Goal: Task Accomplishment & Management: Manage account settings

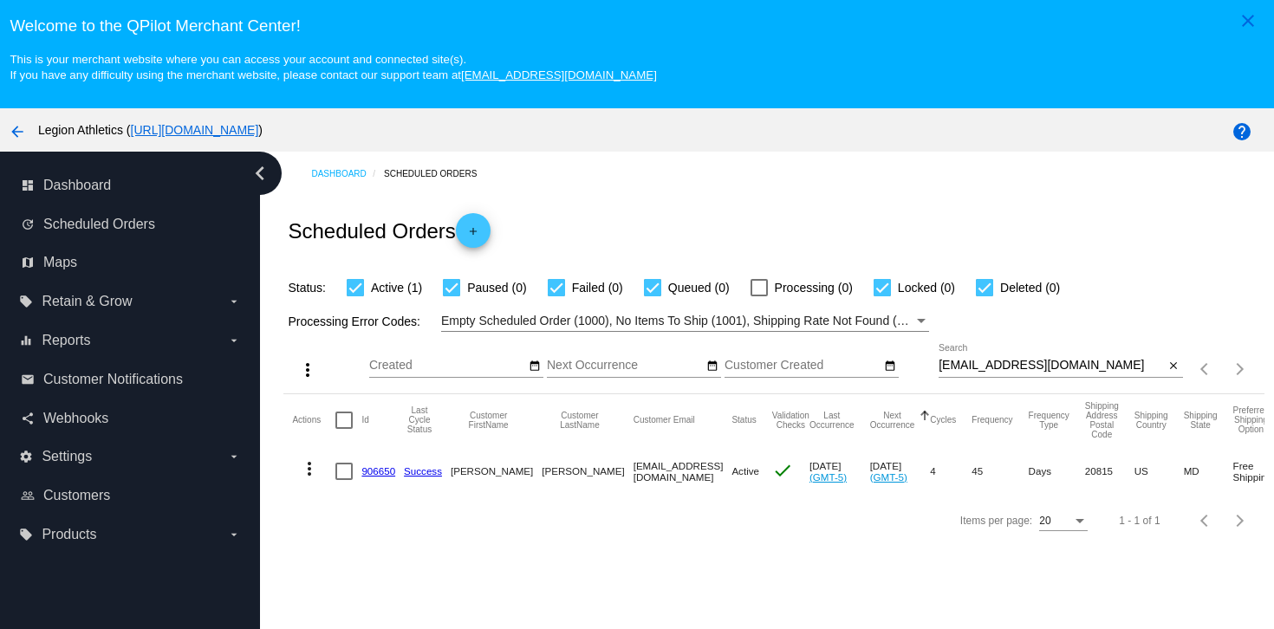
click at [368, 477] on link "906650" at bounding box center [378, 470] width 34 height 11
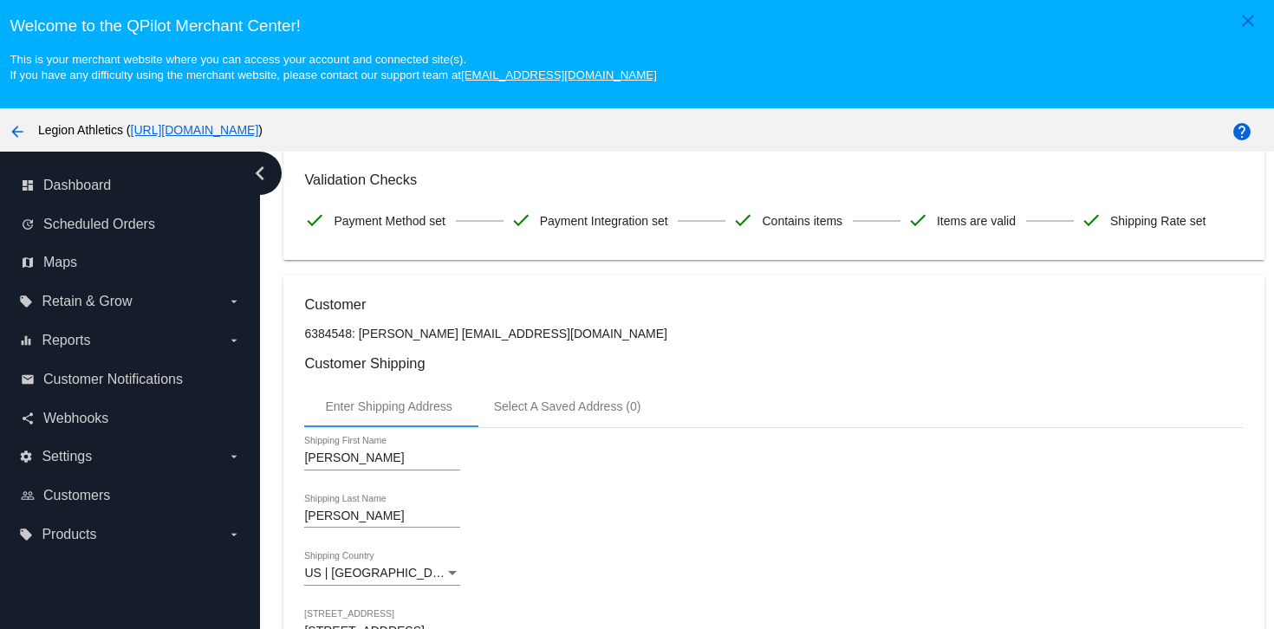
scroll to position [321, 0]
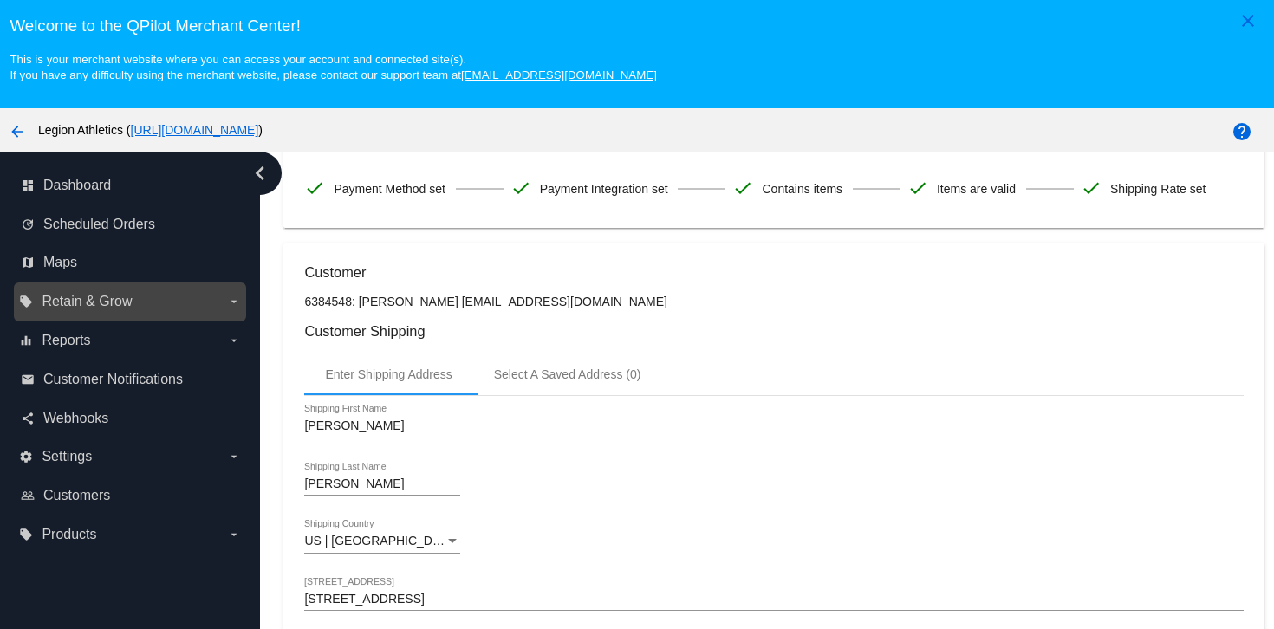
click at [123, 298] on span "Retain & Grow" at bounding box center [87, 302] width 90 height 16
click at [0, 0] on input "local_offer Retain & Grow arrow_drop_down" at bounding box center [0, 0] width 0 height 0
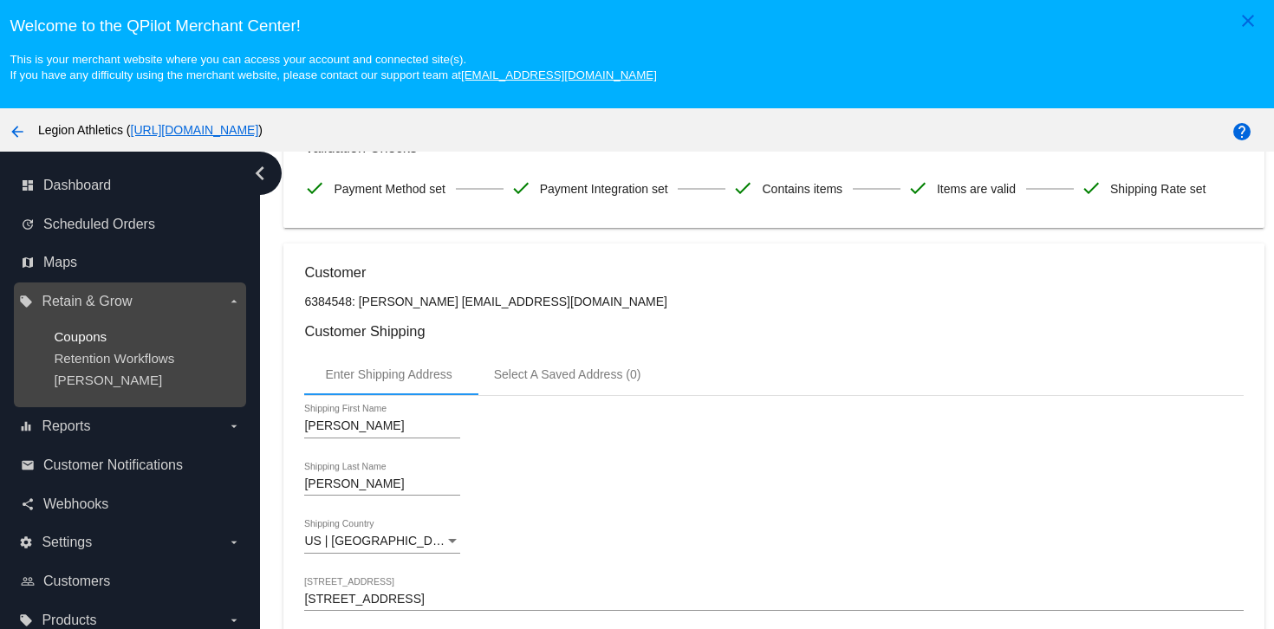
click at [91, 337] on span "Coupons" at bounding box center [80, 336] width 53 height 15
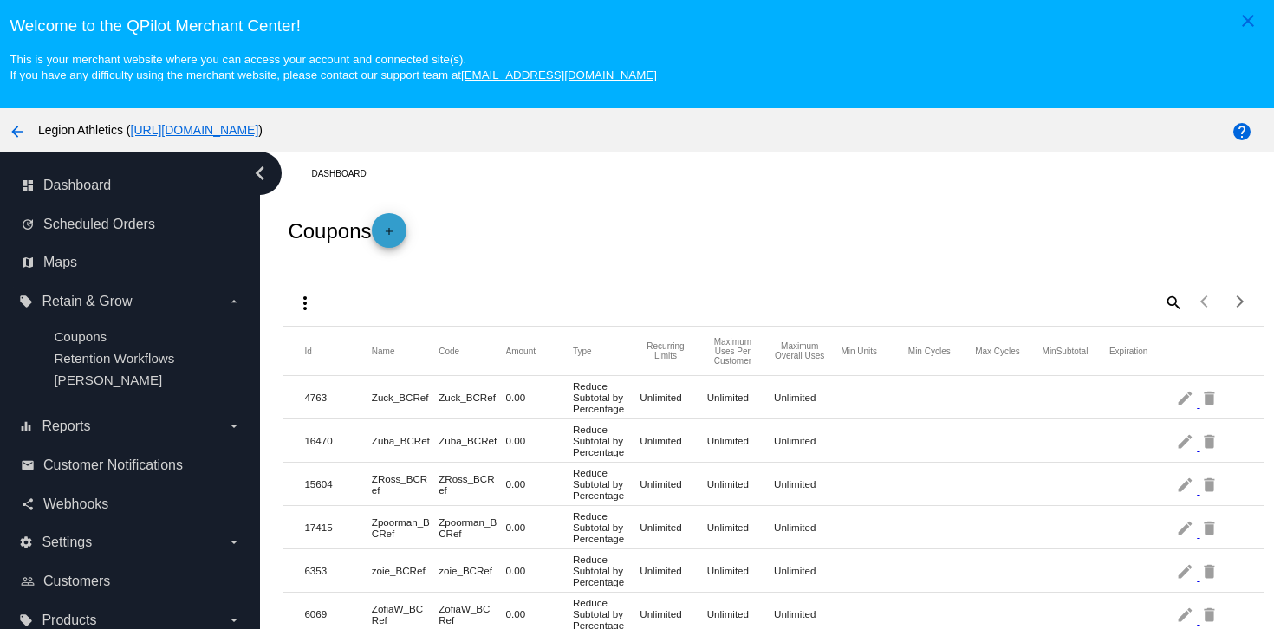
click at [392, 221] on span "add" at bounding box center [389, 234] width 21 height 42
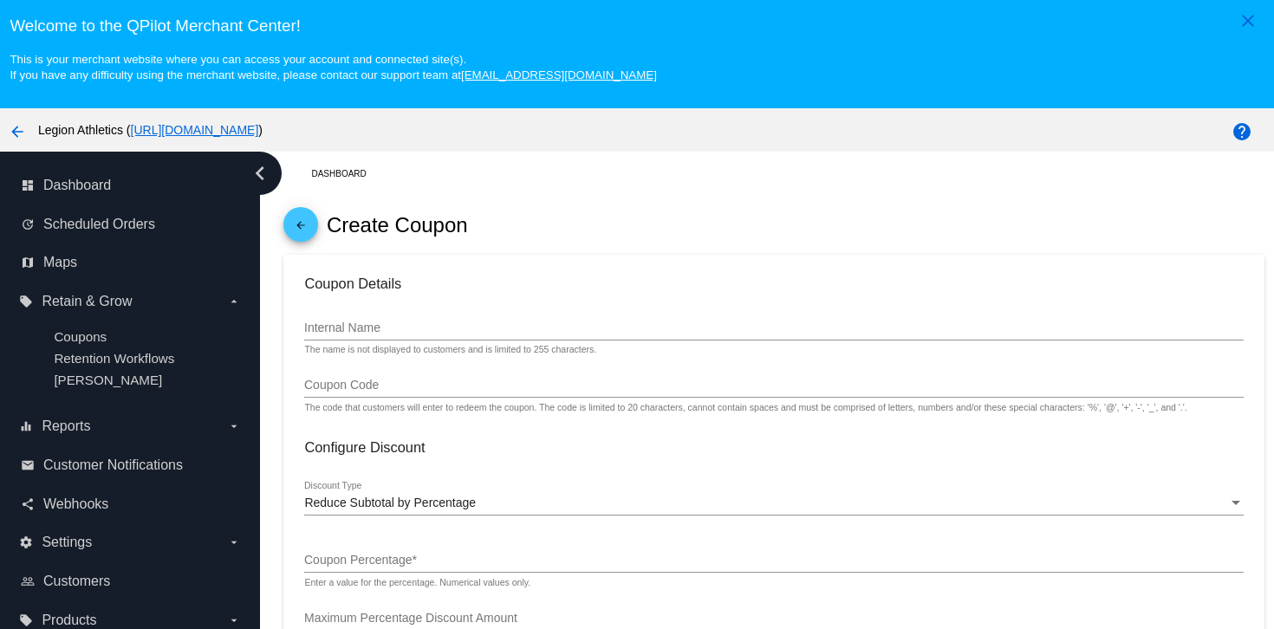
click at [385, 331] on input "Internal Name" at bounding box center [773, 328] width 938 height 14
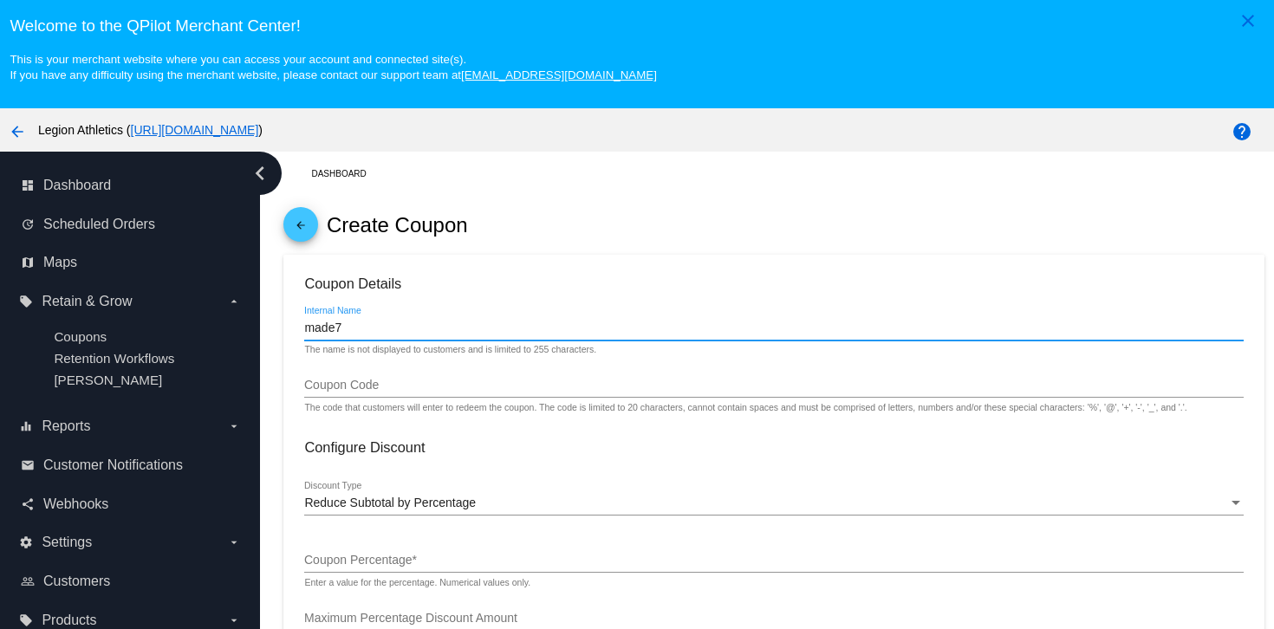
type input "made7"
click at [340, 381] on div "Coupon Code" at bounding box center [773, 381] width 938 height 34
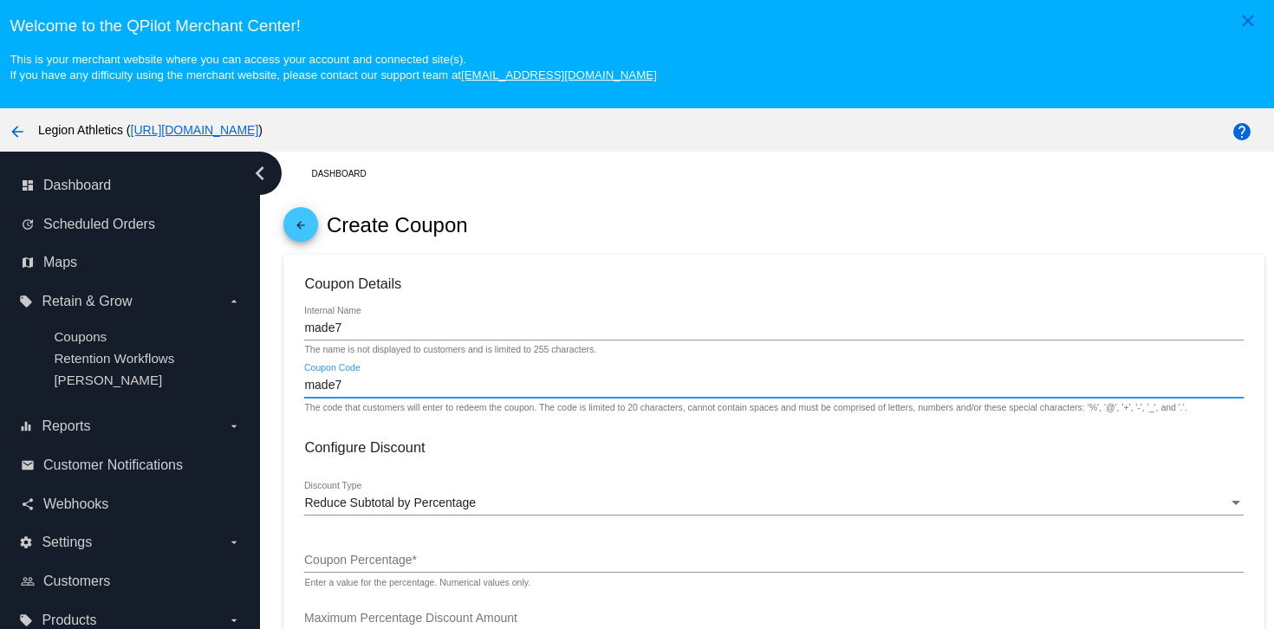
scroll to position [65, 0]
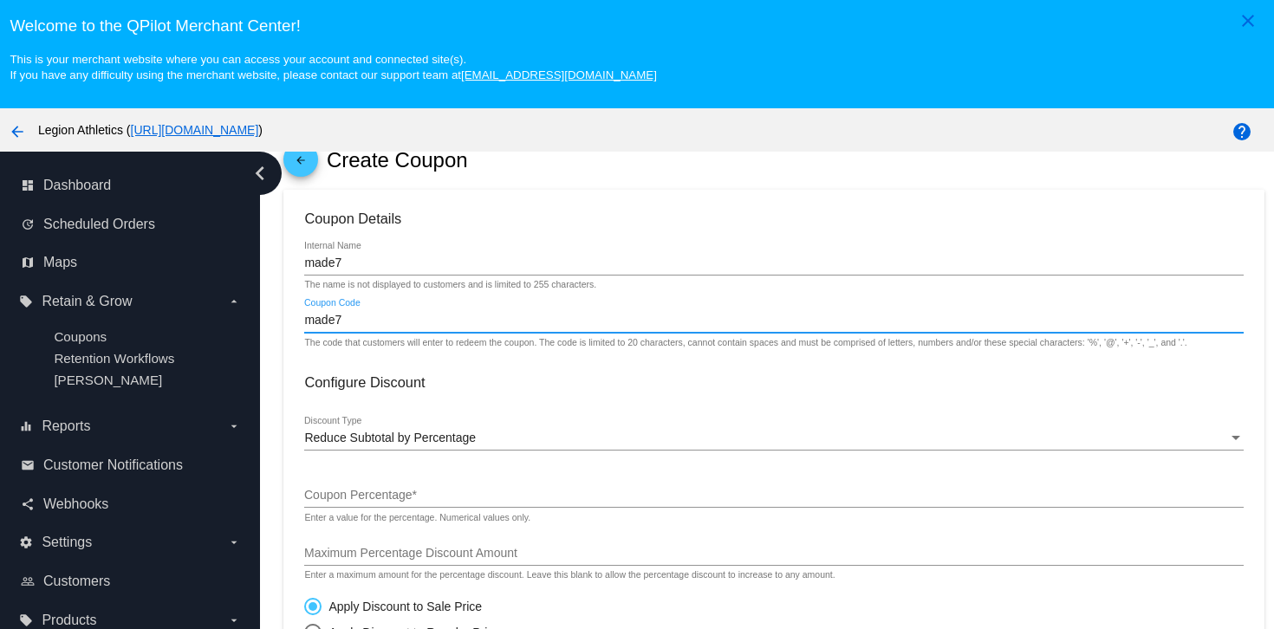
type input "made7"
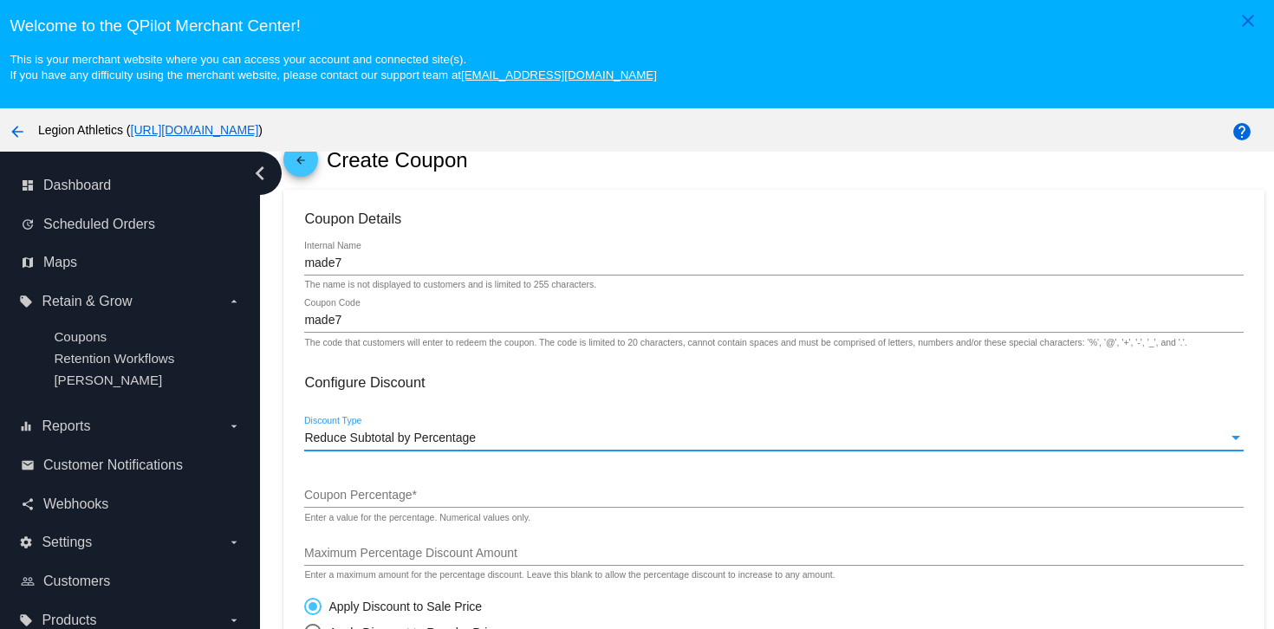
click at [388, 443] on span "Reduce Subtotal by Percentage" at bounding box center [390, 438] width 172 height 14
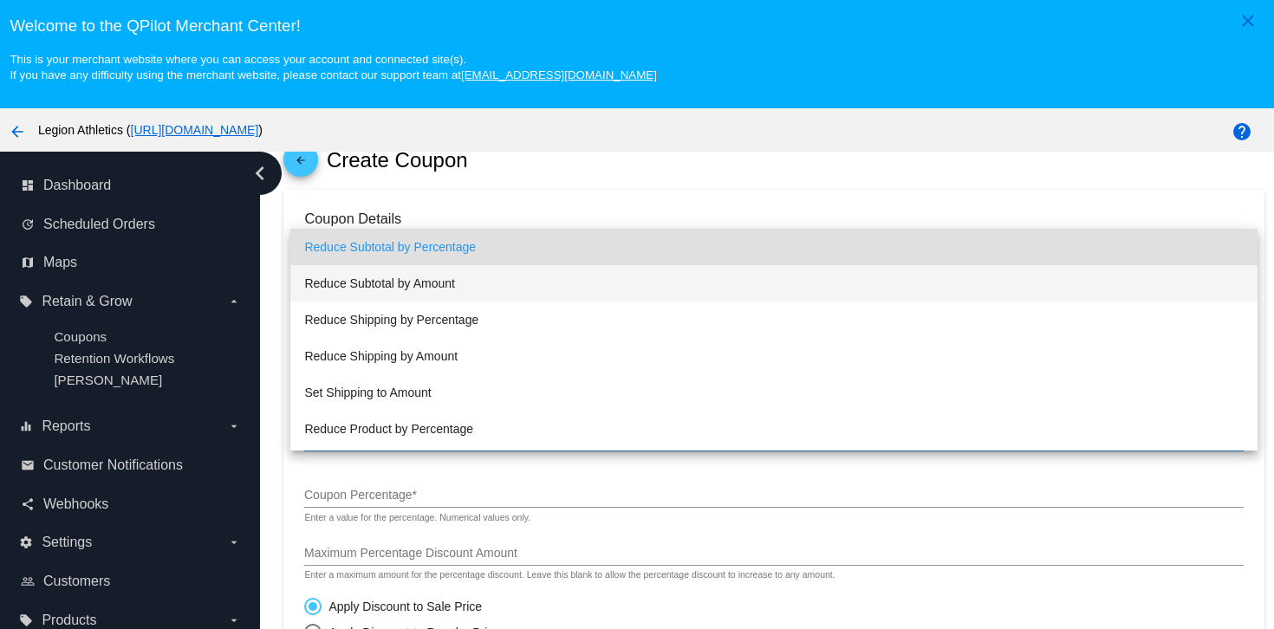
click at [465, 291] on span "Reduce Subtotal by Amount" at bounding box center [773, 283] width 938 height 36
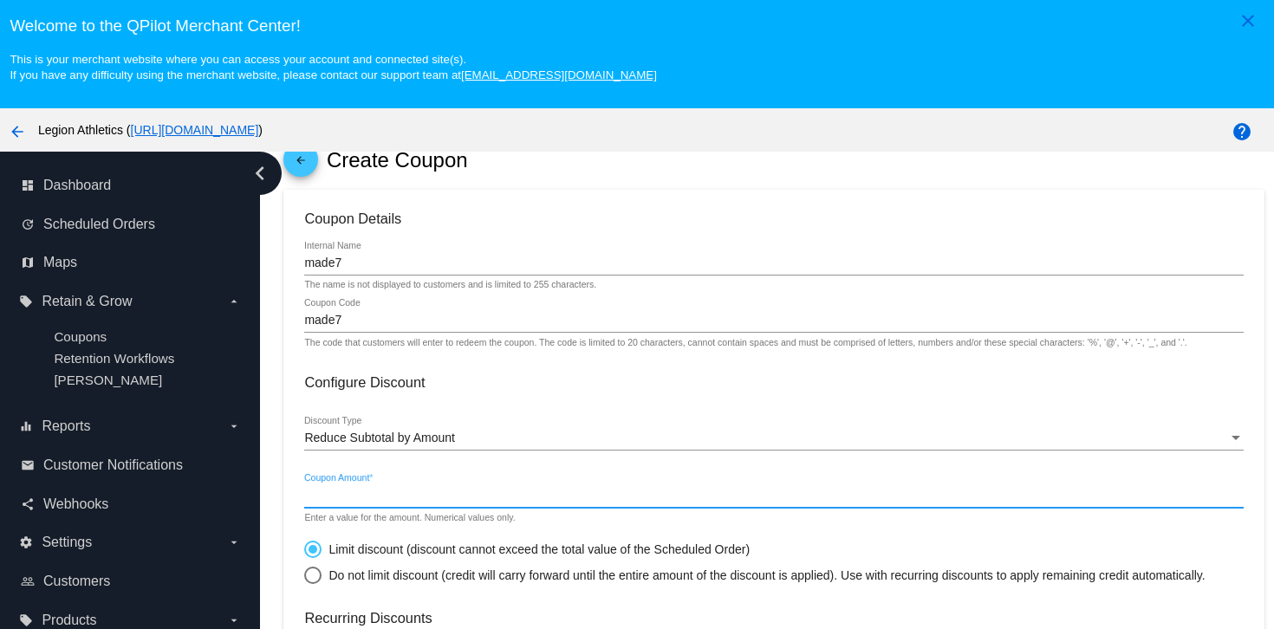
click at [392, 503] on input "Coupon Amount *" at bounding box center [773, 496] width 938 height 14
type input "7.00"
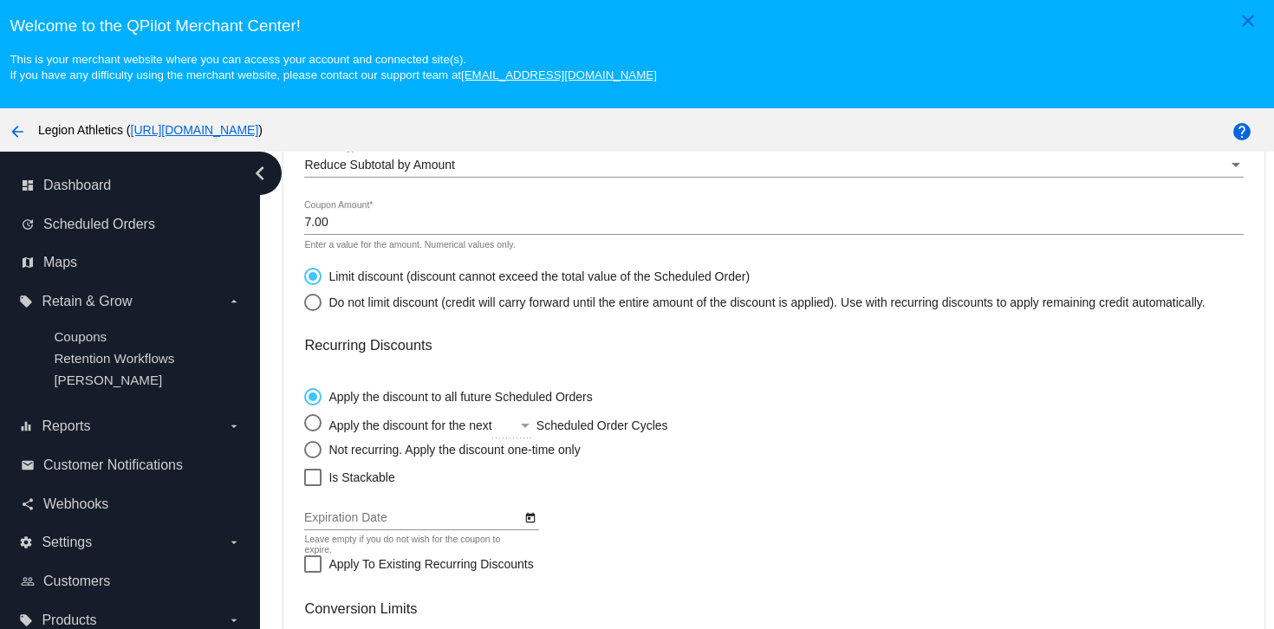
scroll to position [341, 0]
click at [311, 455] on div "Select an option" at bounding box center [312, 446] width 17 height 17
click at [304, 446] on input "Not recurring. Apply the discount one-time only" at bounding box center [303, 445] width 1 height 1
radio input "true"
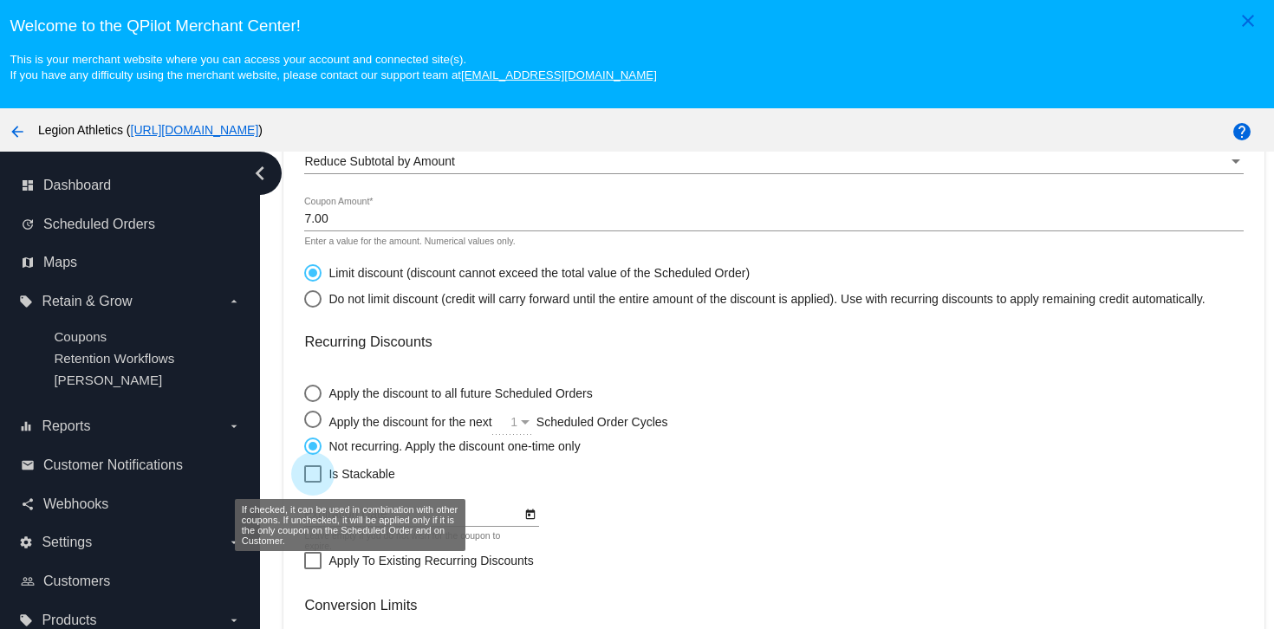
click at [312, 478] on div at bounding box center [312, 473] width 17 height 17
click at [312, 483] on input "Is Stackable" at bounding box center [312, 483] width 1 height 1
checkbox input "true"
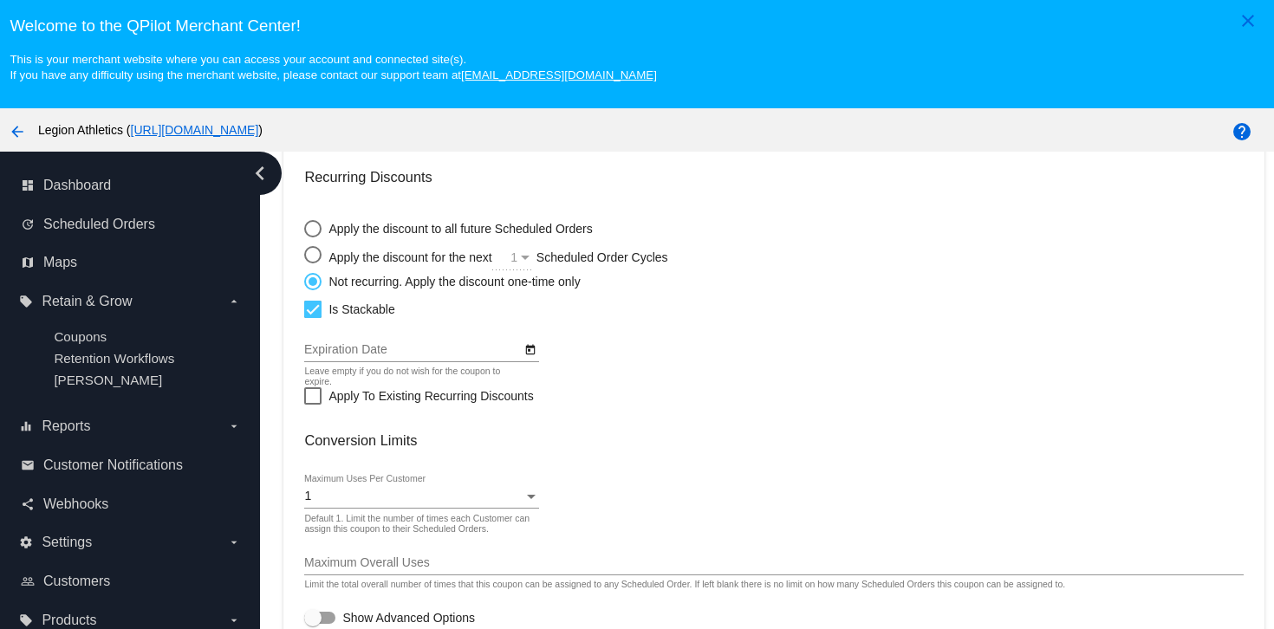
scroll to position [111, 0]
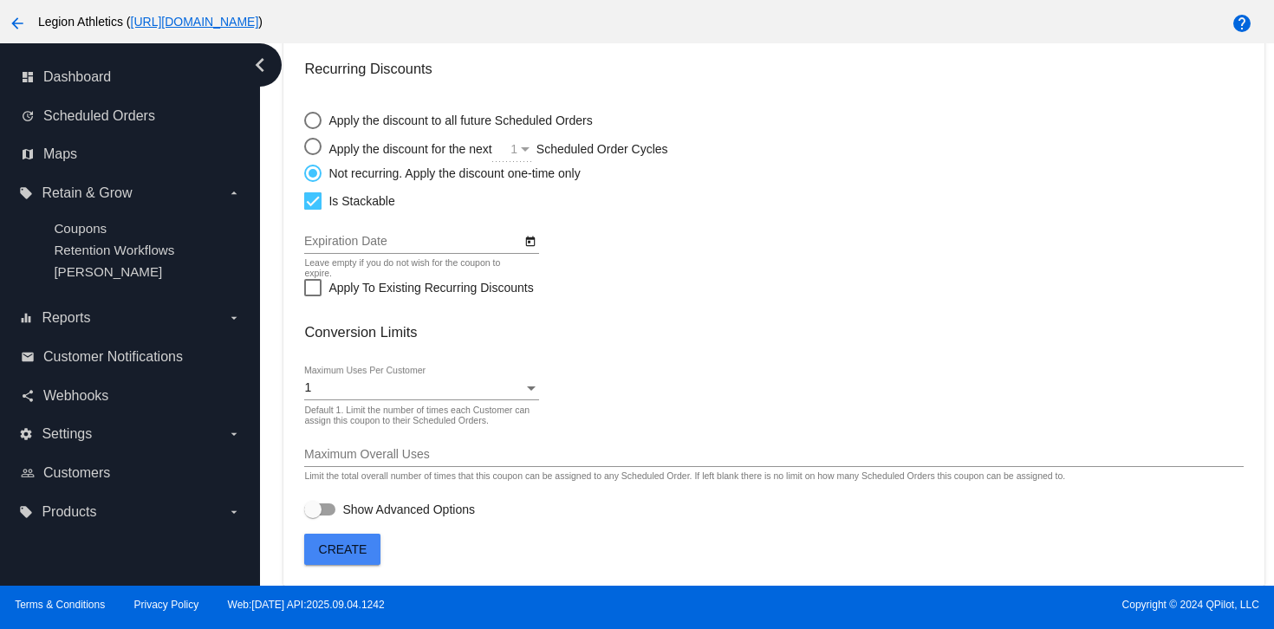
click at [321, 509] on div at bounding box center [319, 509] width 31 height 12
click at [313, 516] on input "Show Advanced Options" at bounding box center [312, 516] width 1 height 1
checkbox input "true"
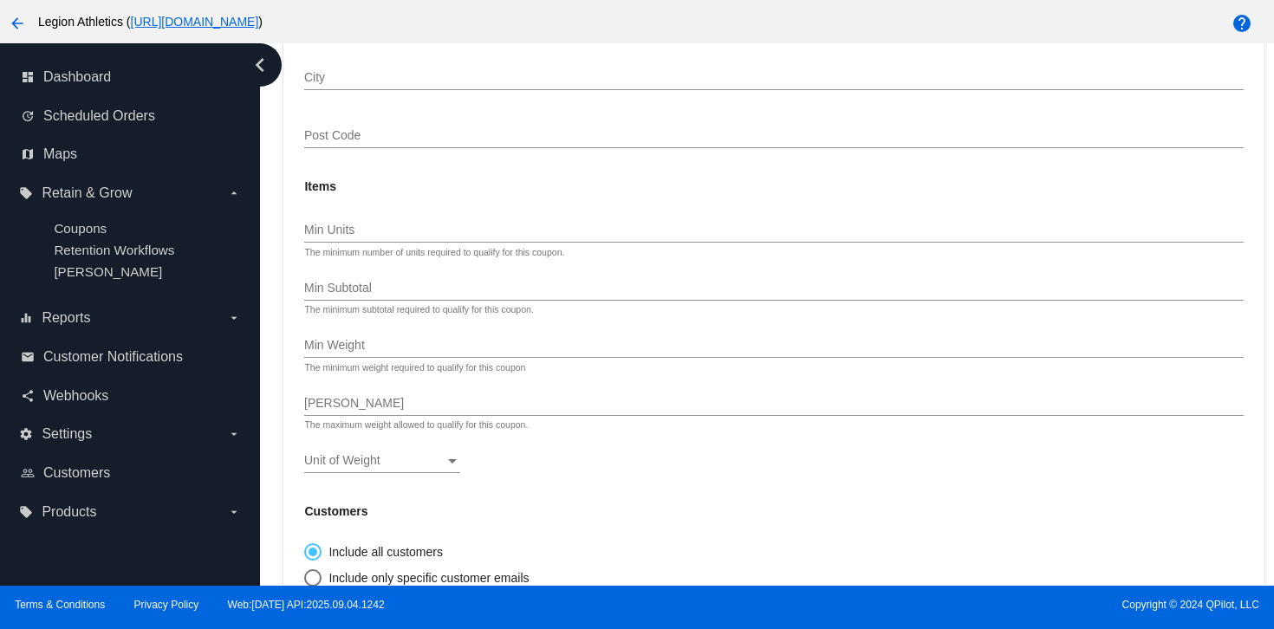
scroll to position [1453, 0]
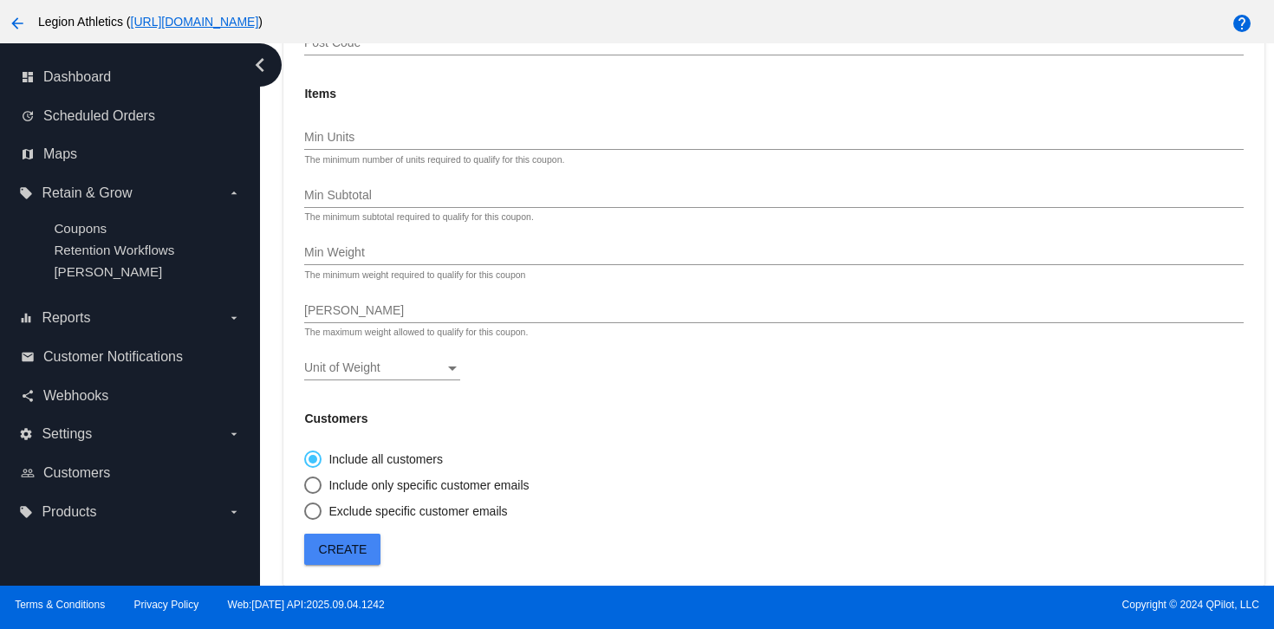
click at [313, 503] on div "Select an option" at bounding box center [312, 511] width 17 height 17
click at [304, 511] on input "Exclude specific customer emails" at bounding box center [303, 511] width 1 height 1
radio input "true"
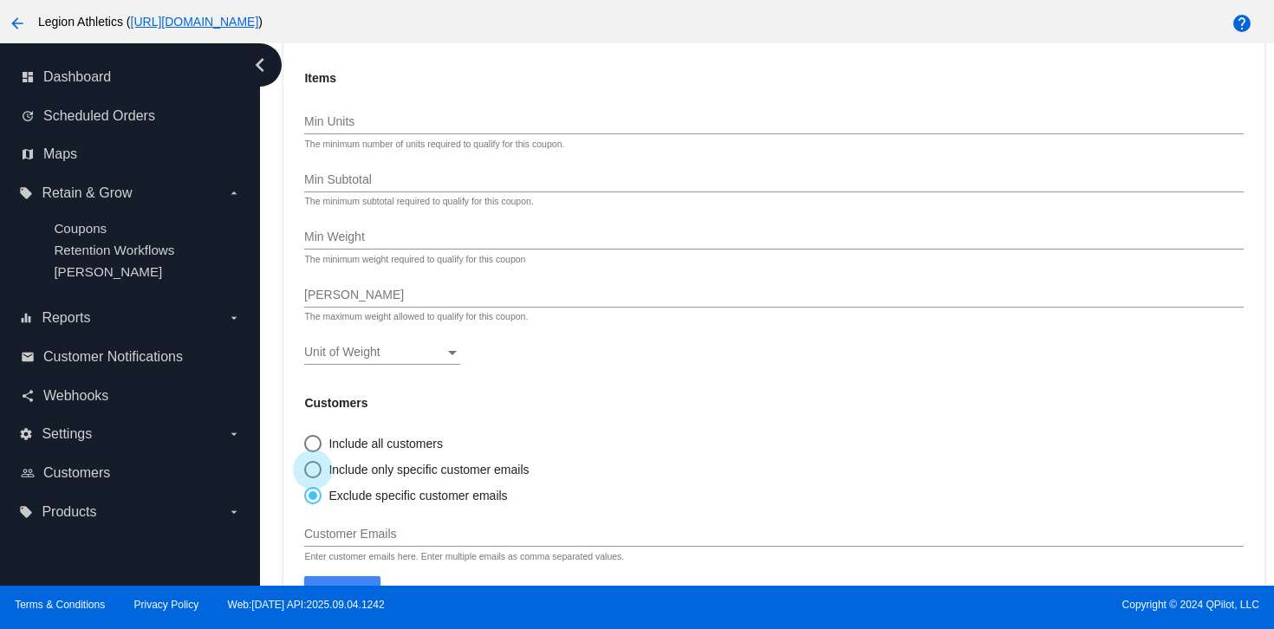
click at [310, 478] on div "Select an option" at bounding box center [312, 469] width 17 height 17
click at [304, 470] on input "Include only specific customer emails" at bounding box center [303, 470] width 1 height 1
radio input "true"
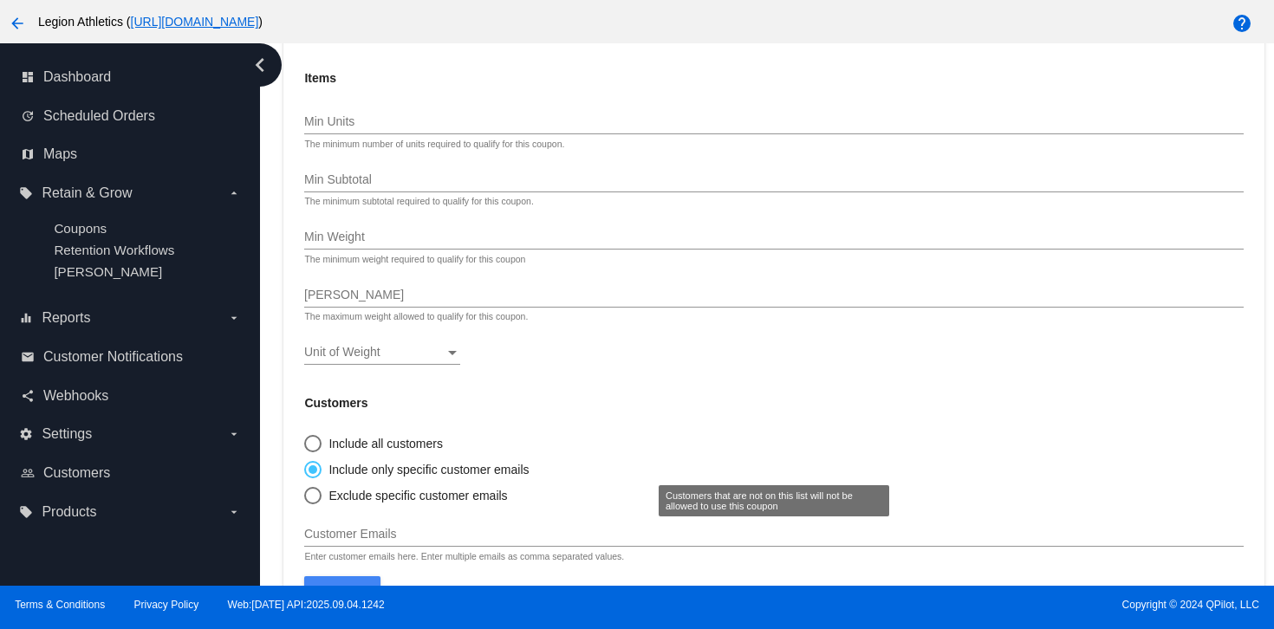
click at [345, 543] on div "Customer Emails" at bounding box center [773, 530] width 938 height 34
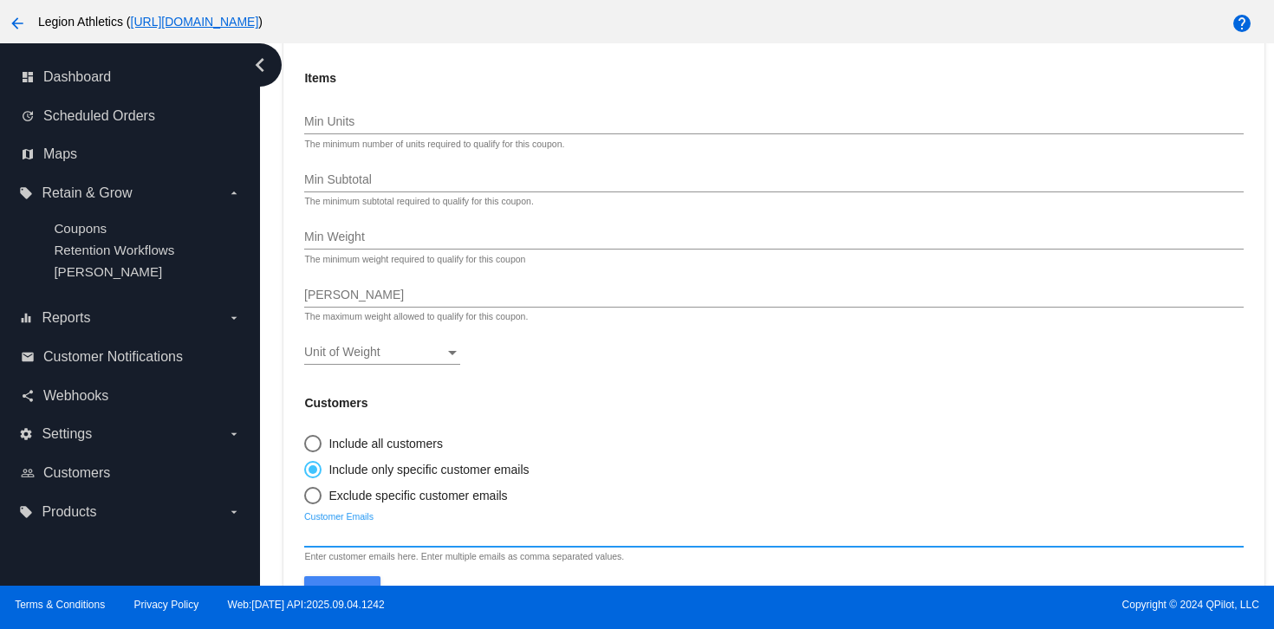
paste input "[EMAIL_ADDRESS][DOMAIN_NAME]"
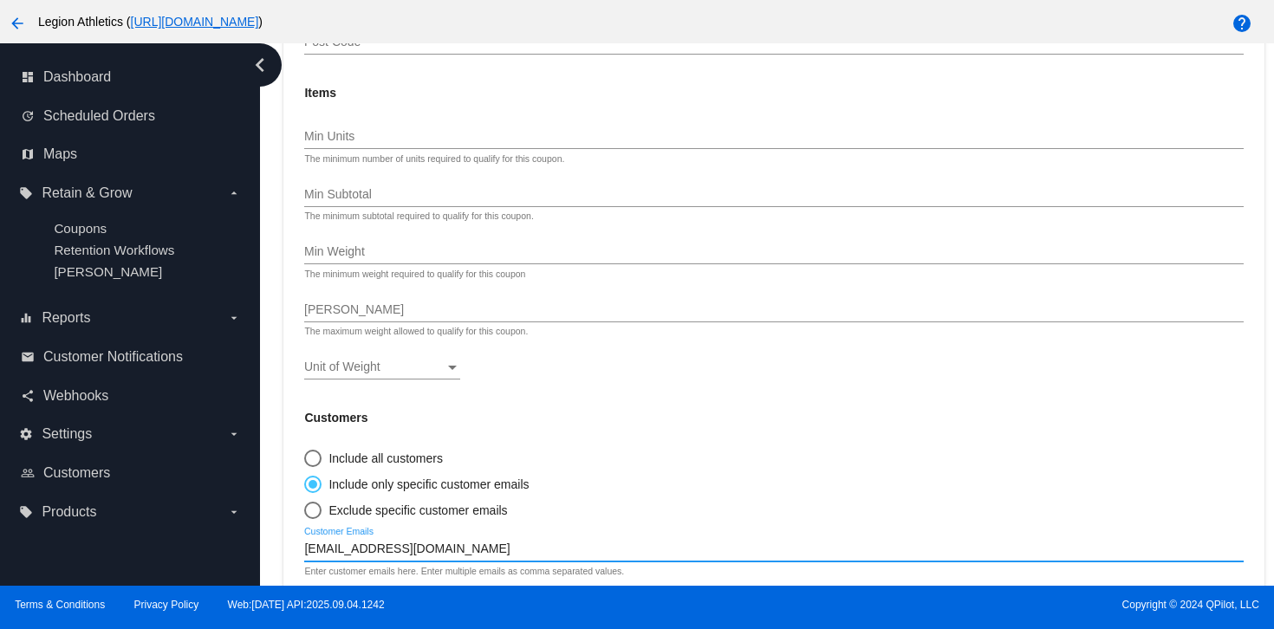
scroll to position [1511, 0]
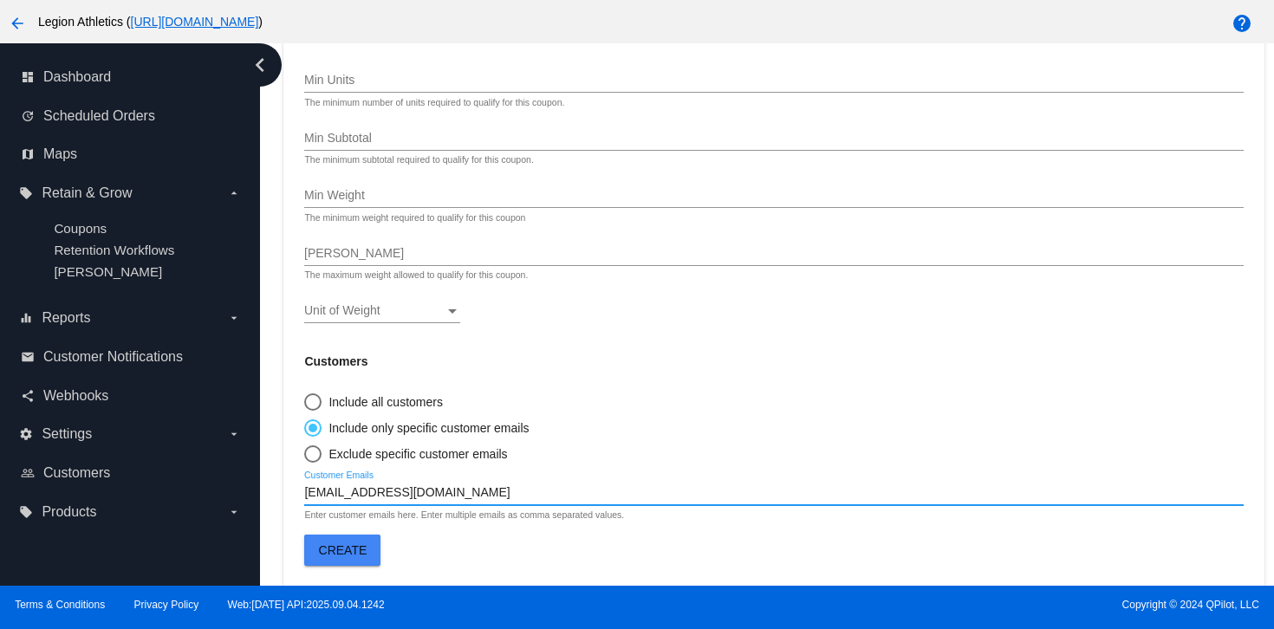
type input "[EMAIL_ADDRESS][DOMAIN_NAME]"
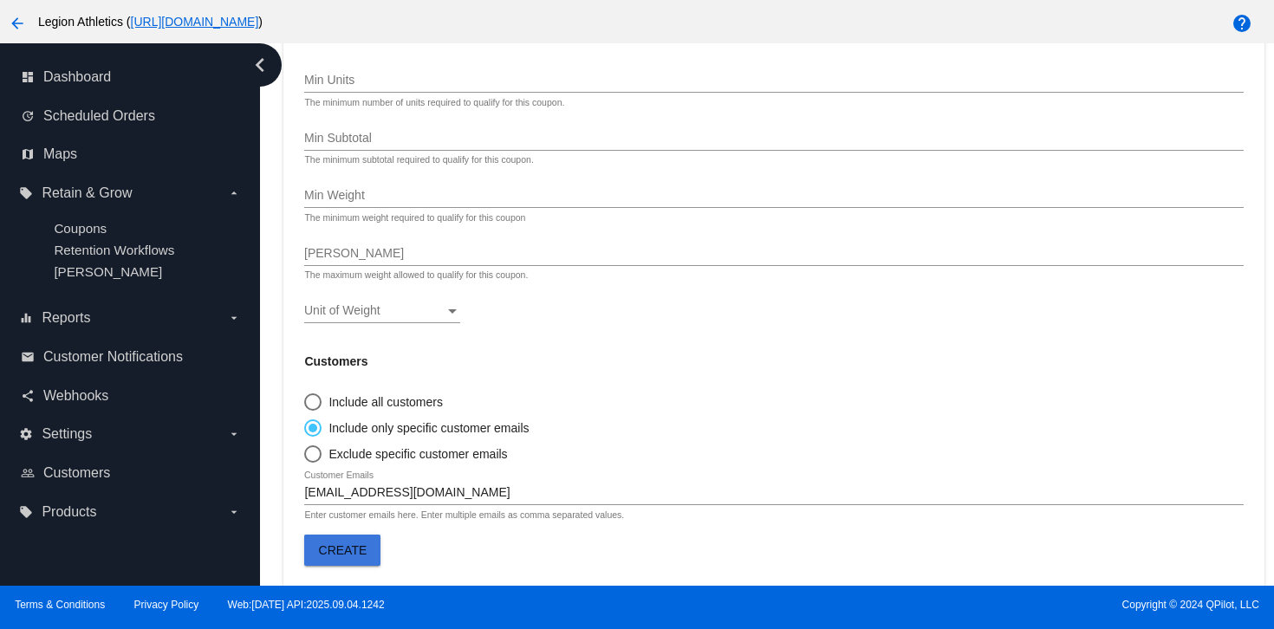
click at [346, 559] on button "Create" at bounding box center [342, 550] width 76 height 31
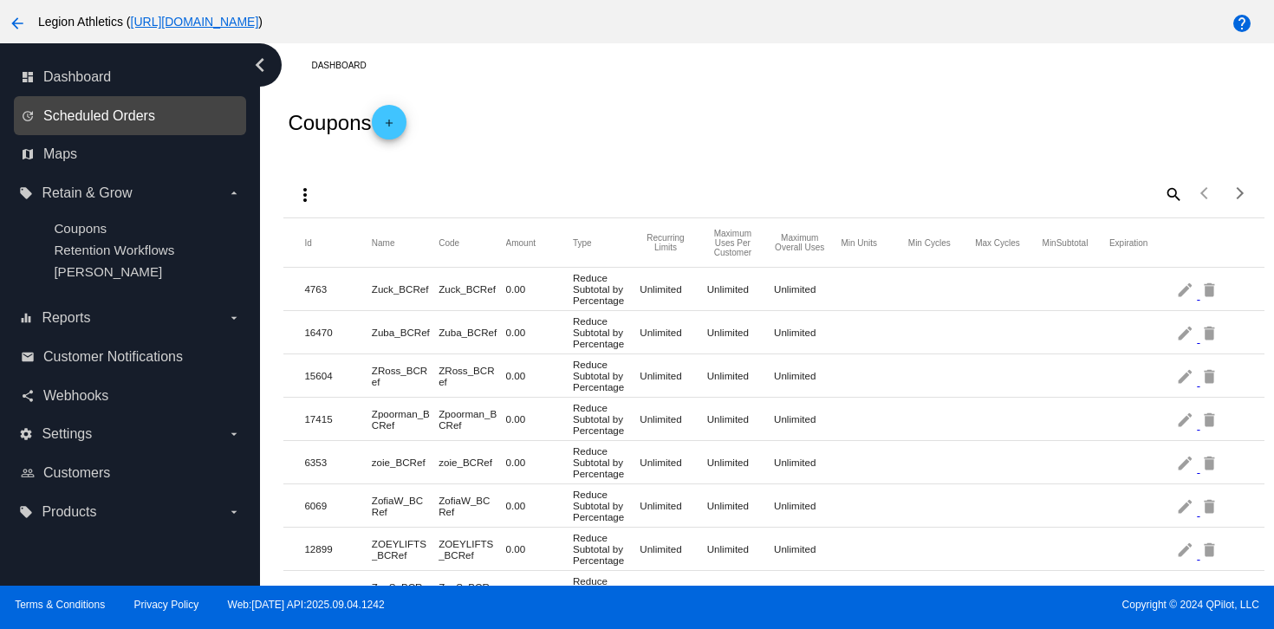
click at [124, 116] on span "Scheduled Orders" at bounding box center [99, 116] width 112 height 16
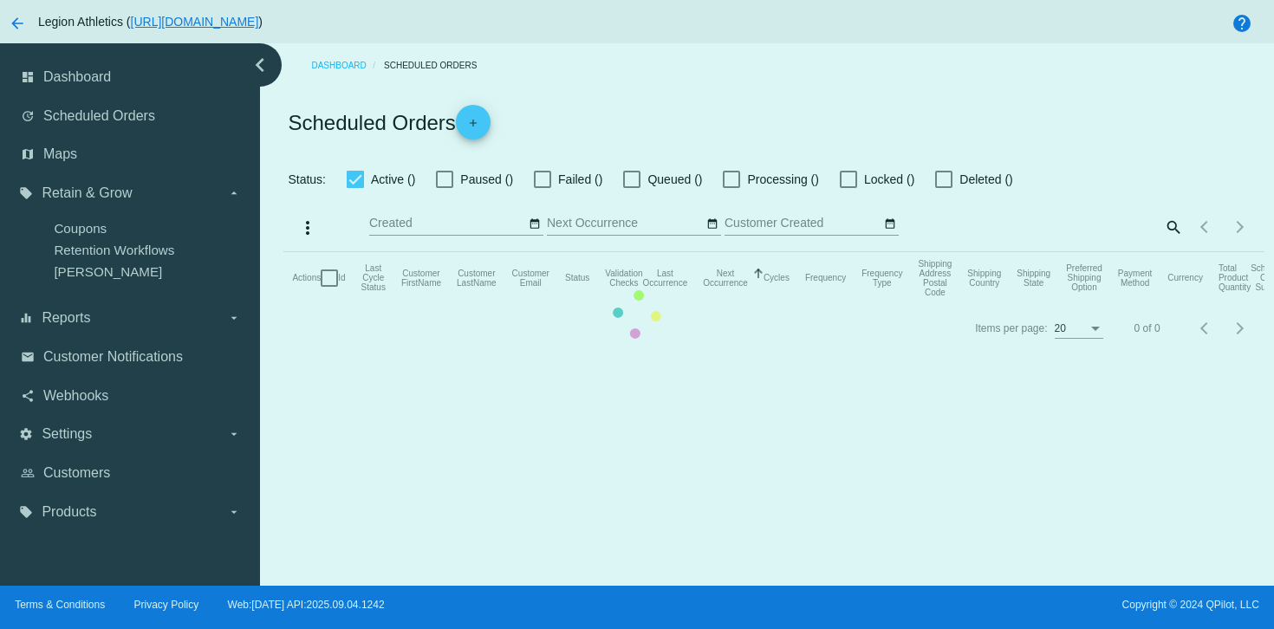
checkbox input "true"
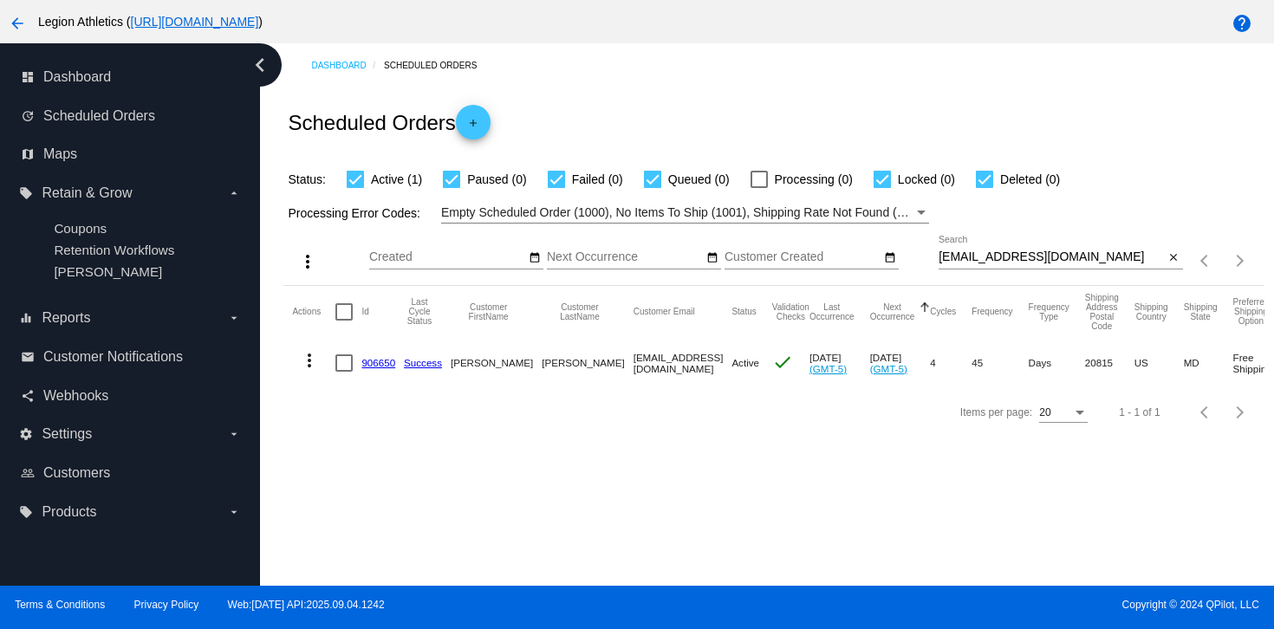
click at [982, 258] on input "[EMAIL_ADDRESS][DOMAIN_NAME]" at bounding box center [1051, 257] width 226 height 14
paste input "madelinepark23"
type input "[EMAIL_ADDRESS][DOMAIN_NAME]"
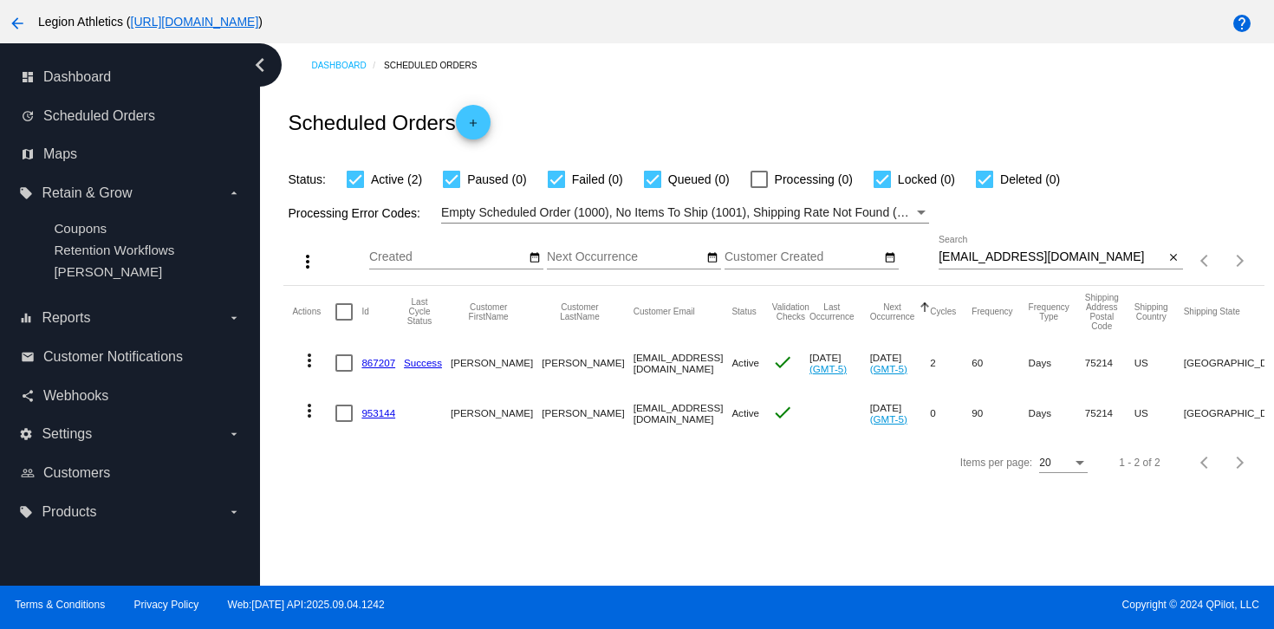
click at [379, 361] on link "867207" at bounding box center [378, 362] width 34 height 11
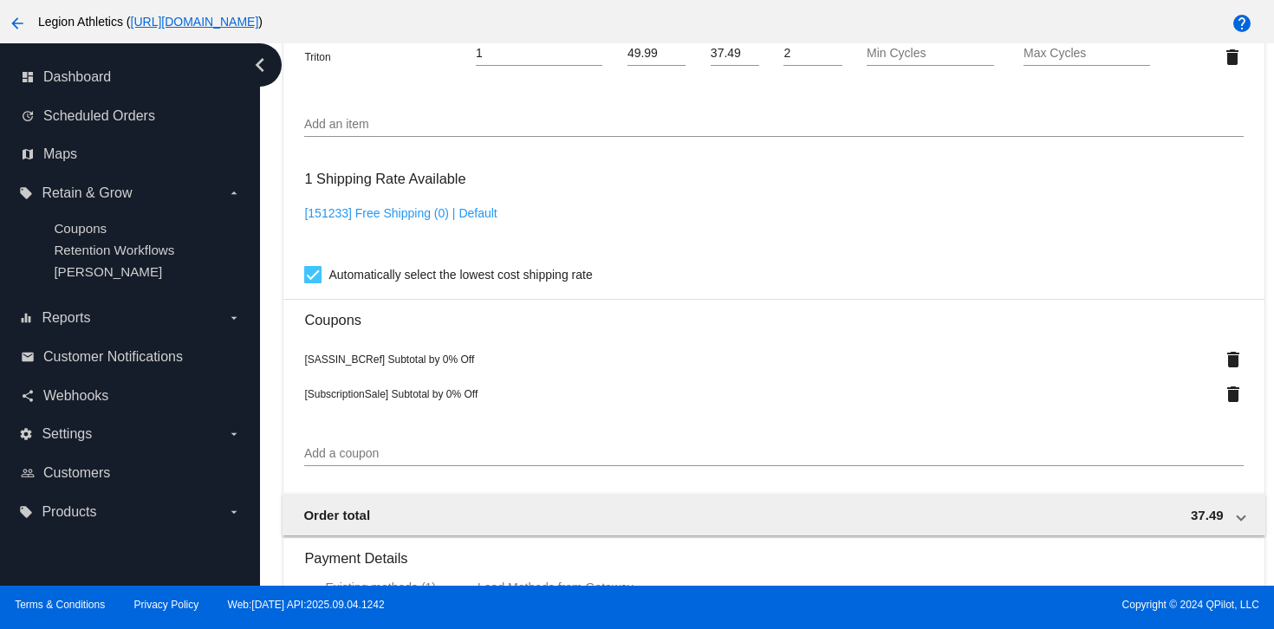
scroll to position [1308, 0]
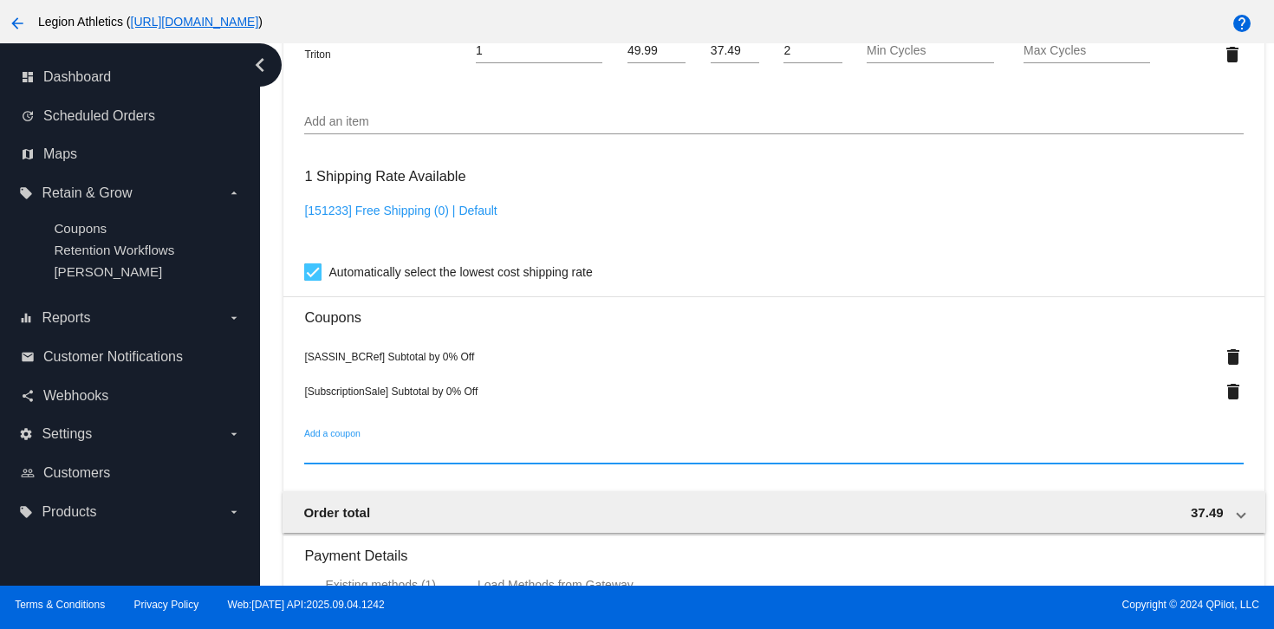
click at [495, 458] on input "Add a coupon" at bounding box center [773, 451] width 938 height 14
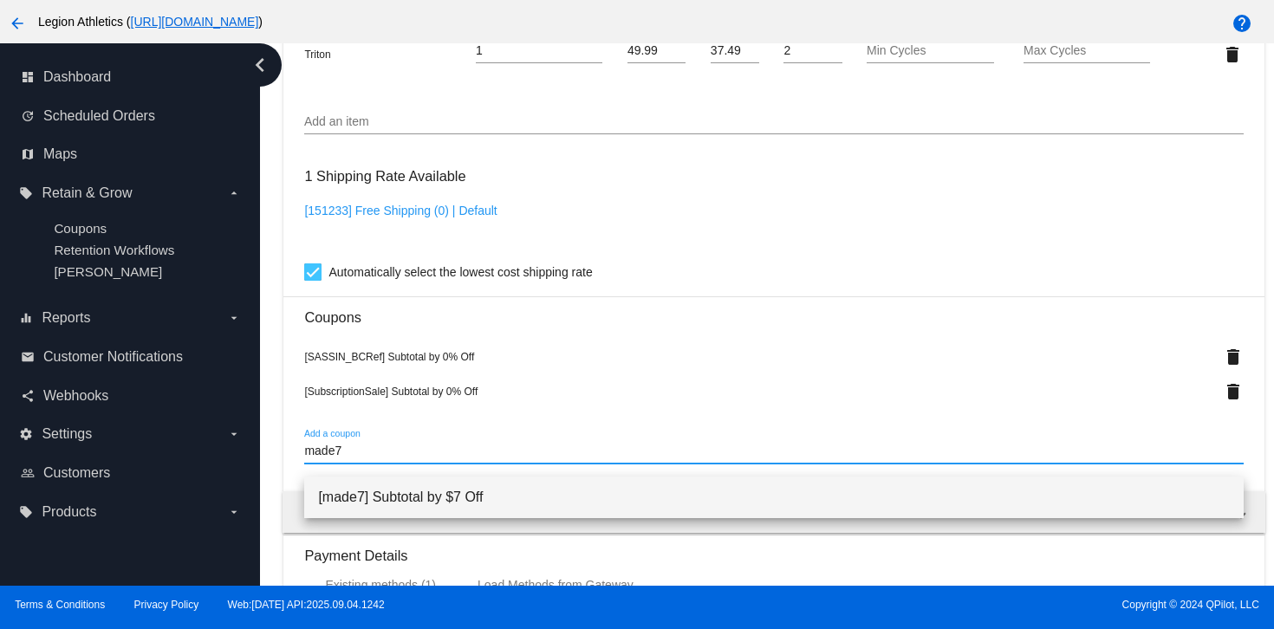
type input "made7"
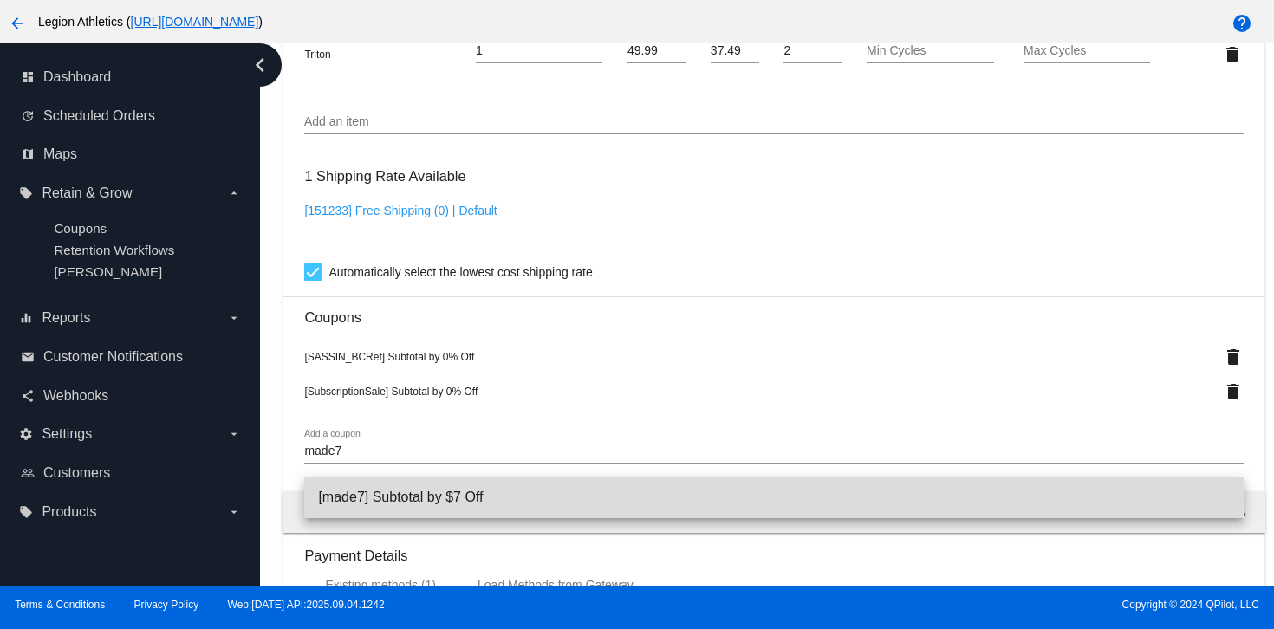
click at [531, 496] on span "[made7] Subtotal by $7 Off" at bounding box center [773, 498] width 911 height 42
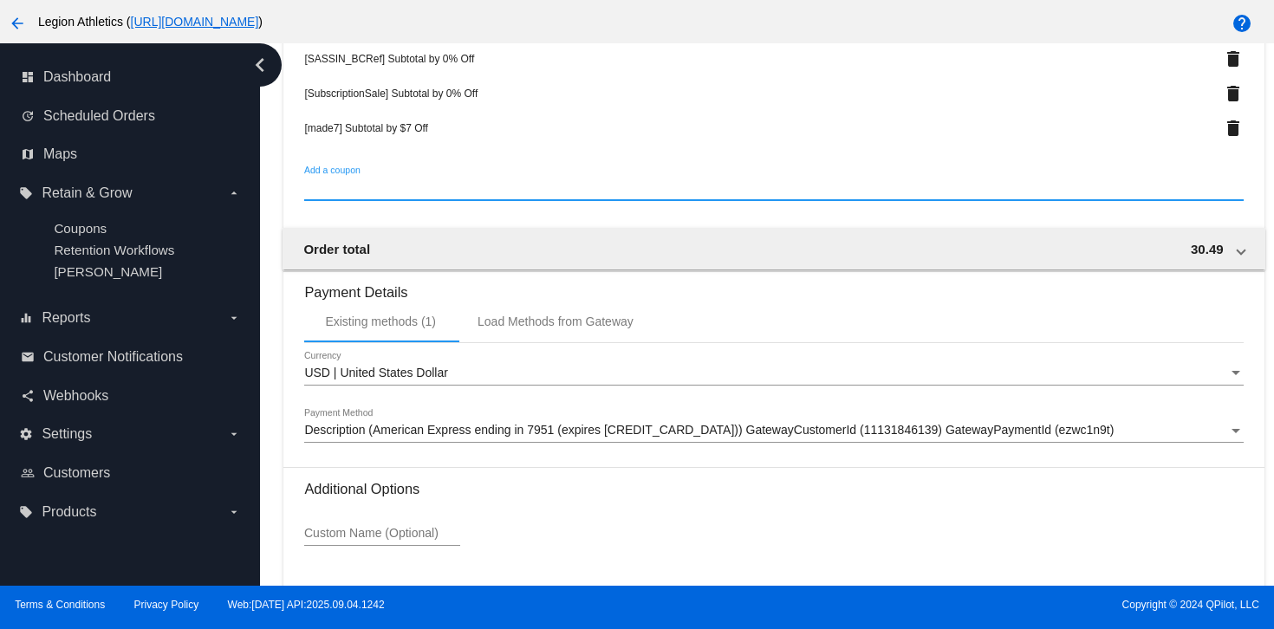
scroll to position [1748, 0]
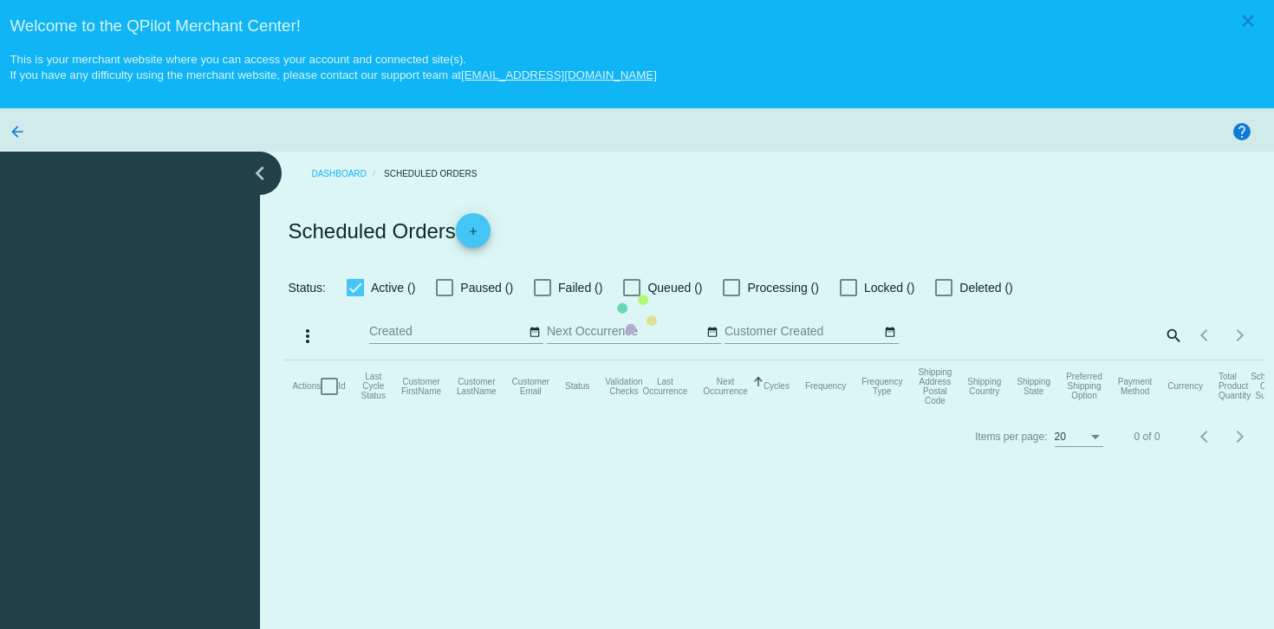
checkbox input "true"
